Goal: Book appointment/travel/reservation

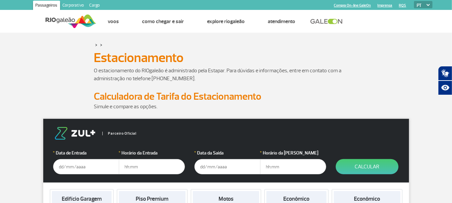
scroll to position [66, 0]
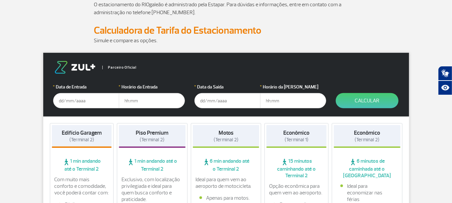
click at [61, 99] on input "text" at bounding box center [86, 100] width 66 height 15
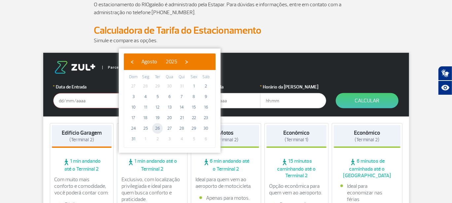
click at [156, 128] on span "26" at bounding box center [157, 128] width 11 height 11
type input "[DATE]"
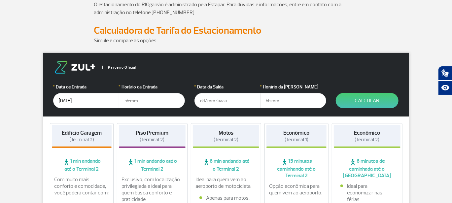
click at [58, 99] on input "[DATE]" at bounding box center [86, 100] width 66 height 15
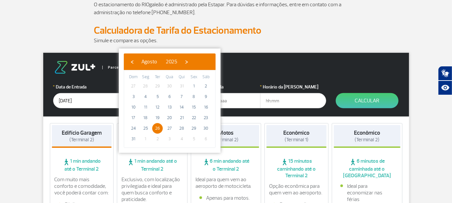
click at [244, 80] on form "Parceiro Oficial * Data de Entrada [DATE] * Horário da Entrada * Data da Saída …" at bounding box center [226, 85] width 366 height 64
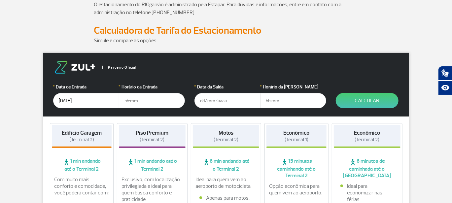
click at [124, 102] on input "text" at bounding box center [152, 100] width 66 height 15
type input "5"
type input "05:00"
click at [204, 101] on input "text" at bounding box center [227, 100] width 66 height 15
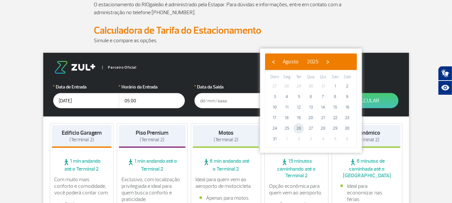
click at [299, 129] on span "26" at bounding box center [299, 128] width 11 height 11
type input "[DATE]"
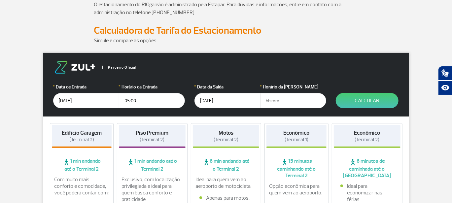
click at [264, 99] on input "text" at bounding box center [293, 100] width 66 height 15
type input "21:30"
click at [354, 97] on button "Calcular" at bounding box center [367, 100] width 63 height 15
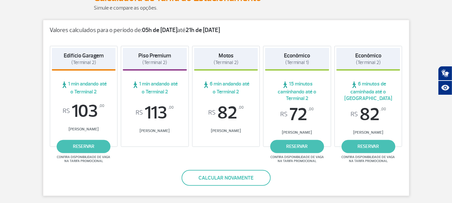
scroll to position [132, 0]
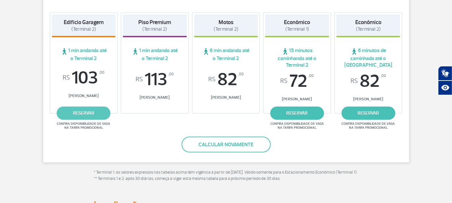
click at [87, 113] on link "reservar" at bounding box center [84, 113] width 54 height 13
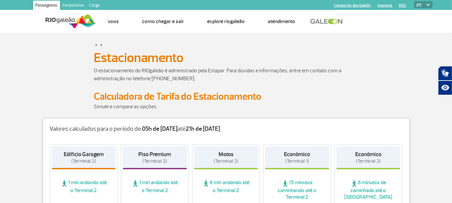
scroll to position [99, 0]
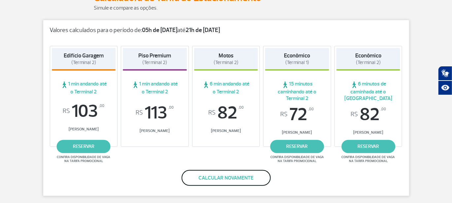
click at [233, 181] on button "Calcular novamente" at bounding box center [226, 178] width 89 height 16
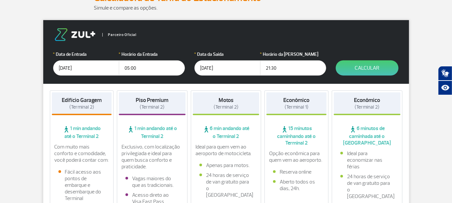
click at [128, 69] on input "05:00" at bounding box center [152, 67] width 66 height 15
type input "04:45"
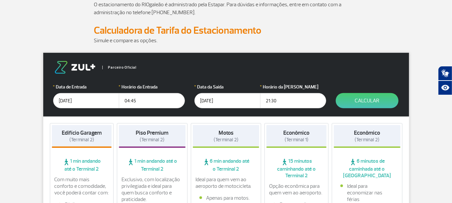
click at [275, 104] on input "21:30" at bounding box center [293, 100] width 66 height 15
click at [307, 78] on form "Parceiro Oficial * Data de Entrada [DATE] * Horário da Entrada 04:45 * Data da …" at bounding box center [226, 85] width 366 height 64
click at [270, 100] on input "21:00" at bounding box center [293, 100] width 66 height 15
type input "21:15"
click at [349, 100] on button "Calcular" at bounding box center [367, 100] width 63 height 15
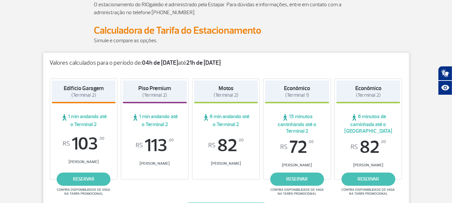
scroll to position [132, 0]
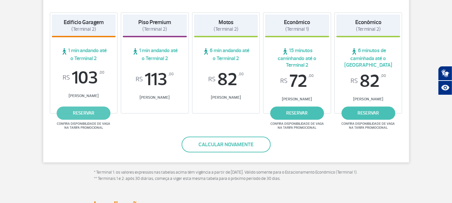
click at [88, 117] on link "reservar" at bounding box center [84, 113] width 54 height 13
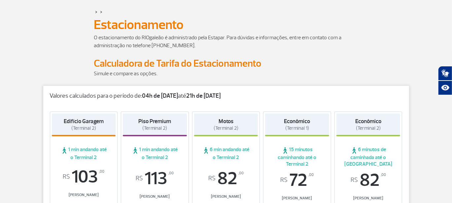
scroll to position [0, 0]
